Goal: Transaction & Acquisition: Subscribe to service/newsletter

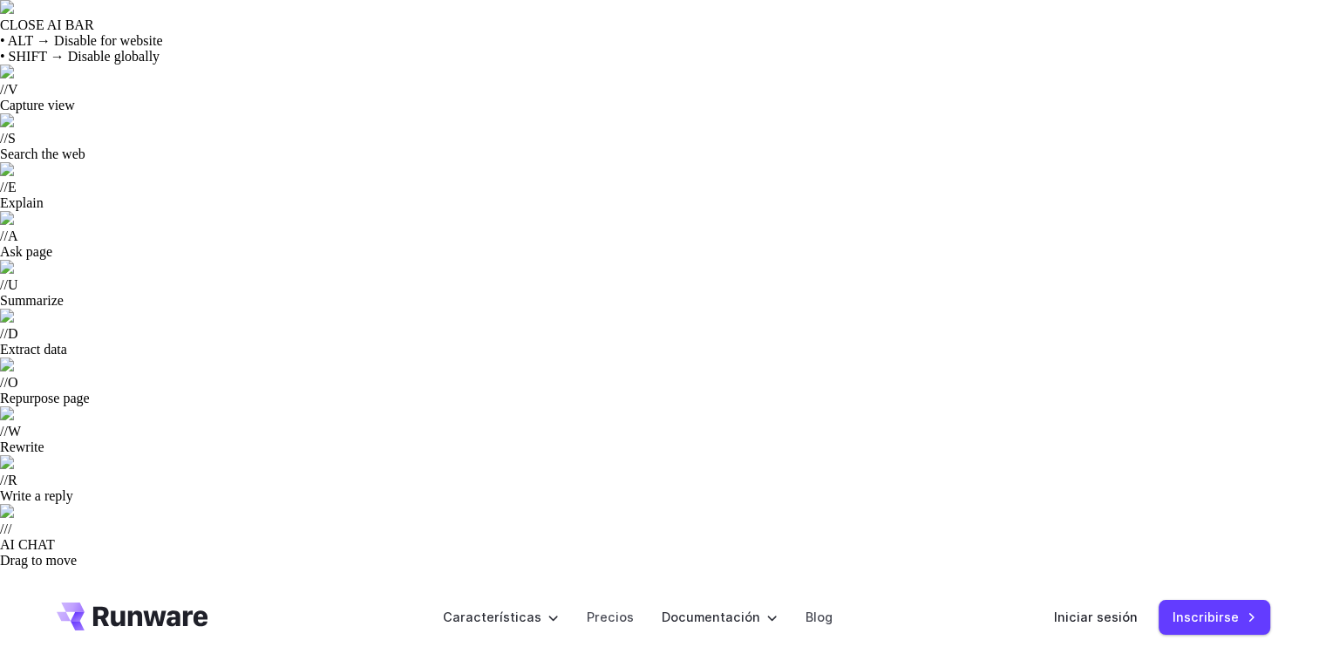
click at [1130, 607] on link "Sign in" at bounding box center [1137, 617] width 42 height 20
click at [1223, 600] on link "Sign up" at bounding box center [1225, 617] width 92 height 34
